Goal: Information Seeking & Learning: Understand process/instructions

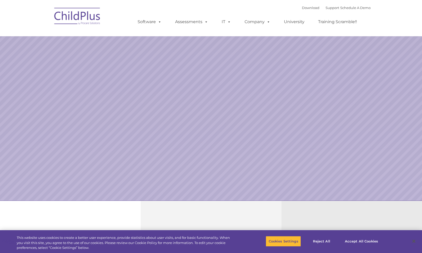
select select "MEDIUM"
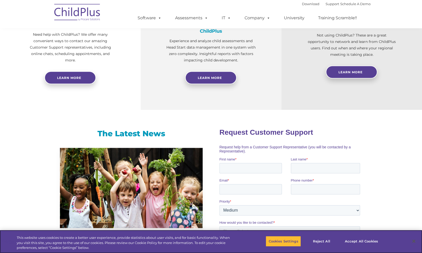
scroll to position [216, 0]
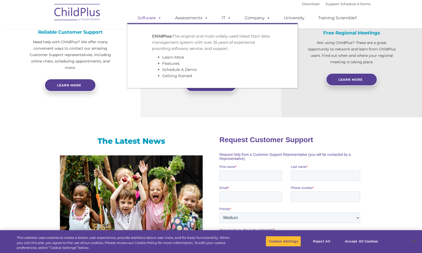
click at [159, 16] on span at bounding box center [159, 17] width 6 height 5
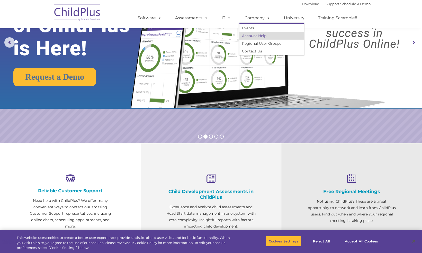
scroll to position [0, 0]
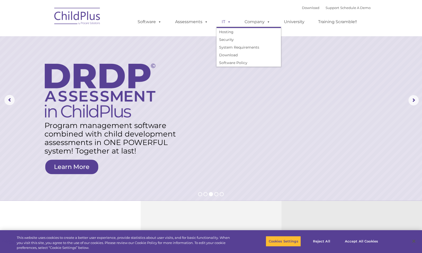
click at [227, 22] on span at bounding box center [228, 21] width 6 height 5
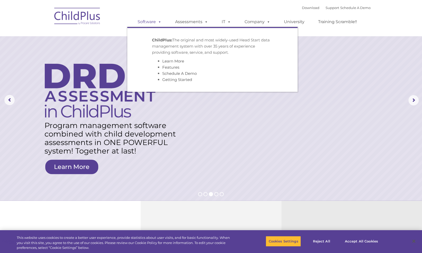
click at [152, 24] on link "Software" at bounding box center [150, 22] width 34 height 10
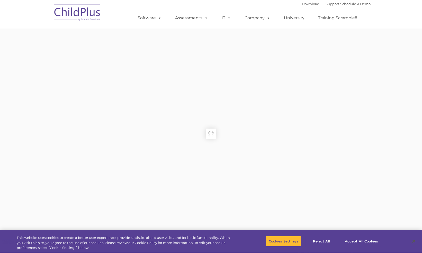
type input ""
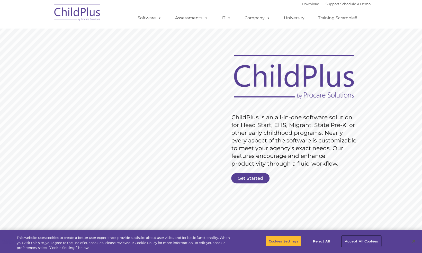
click at [349, 244] on button "Accept All Cookies" at bounding box center [361, 241] width 39 height 11
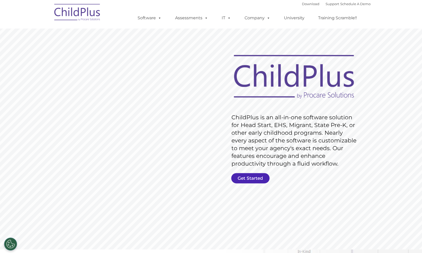
click at [259, 179] on link "Get Started" at bounding box center [250, 178] width 38 height 10
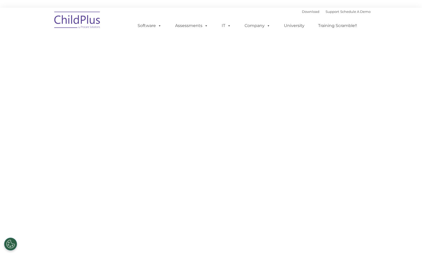
select select "MEDIUM"
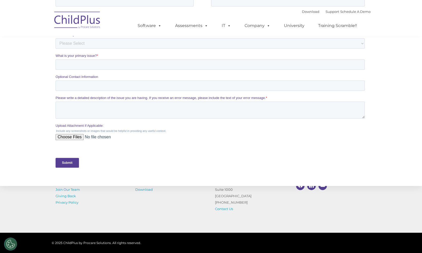
scroll to position [200, 0]
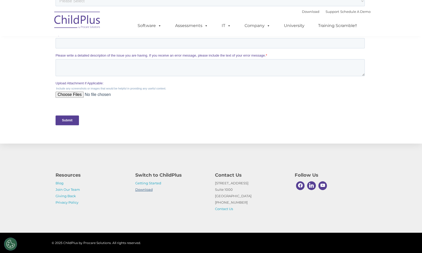
click at [147, 191] on link "Download" at bounding box center [143, 190] width 17 height 4
click at [77, 17] on img at bounding box center [77, 21] width 51 height 26
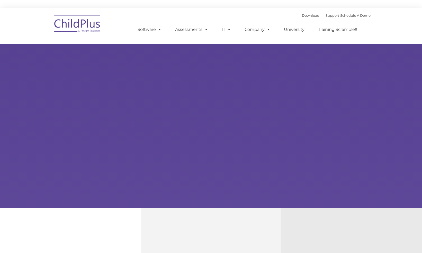
type input ""
select select "MEDIUM"
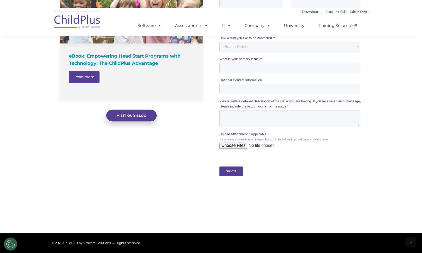
scroll to position [506, 0]
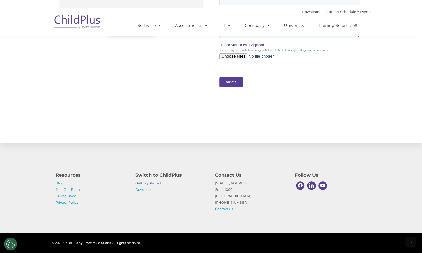
click at [148, 182] on link "Getting Started" at bounding box center [148, 183] width 26 height 4
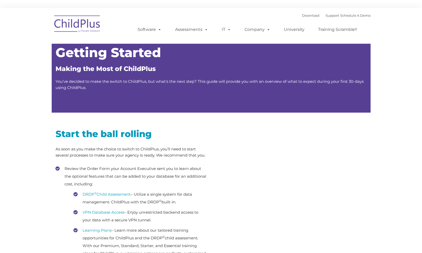
type input ""
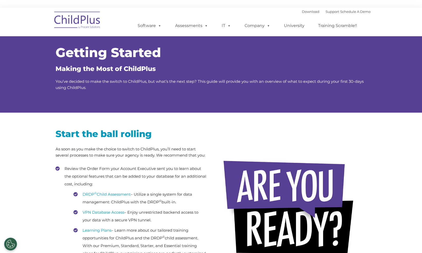
click at [216, 47] on h1 "Getting Started" at bounding box center [211, 52] width 311 height 13
click at [302, 12] on link "Download" at bounding box center [310, 12] width 17 height 4
click at [328, 12] on link "Support" at bounding box center [333, 12] width 14 height 4
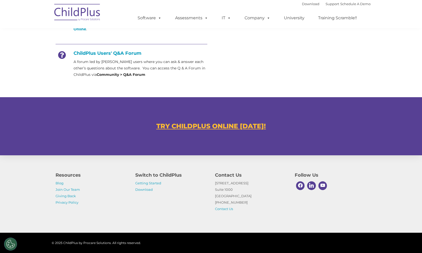
scroll to position [261, 0]
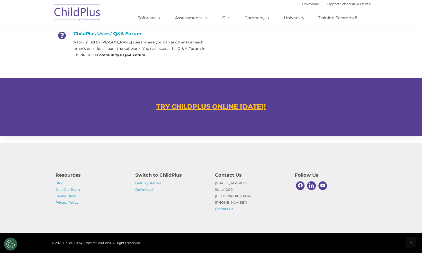
click at [203, 107] on u "TRY CHILDPLUS ONLINE [DATE]!" at bounding box center [211, 107] width 110 height 8
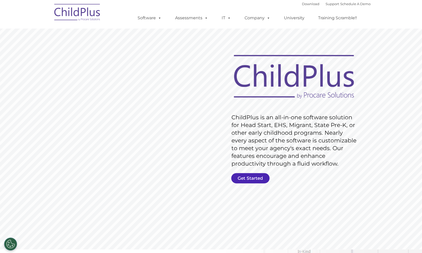
click at [254, 177] on link "Get Started" at bounding box center [250, 178] width 38 height 10
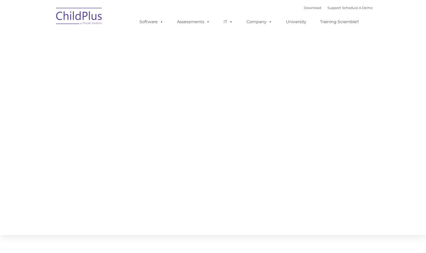
type input ""
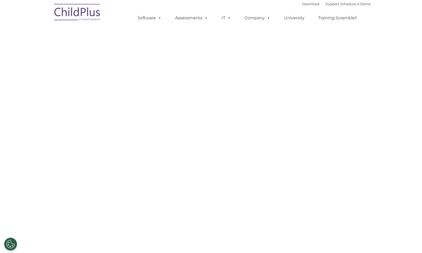
select select "MEDIUM"
